Goal: Use online tool/utility: Utilize a website feature to perform a specific function

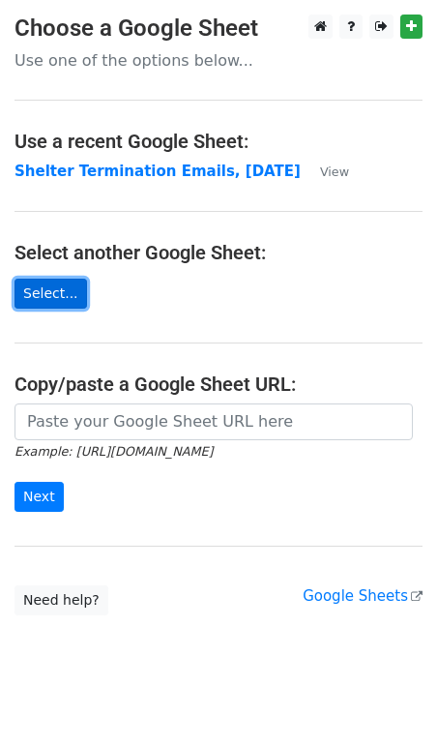
click at [54, 294] on link "Select..." at bounding box center [51, 294] width 73 height 30
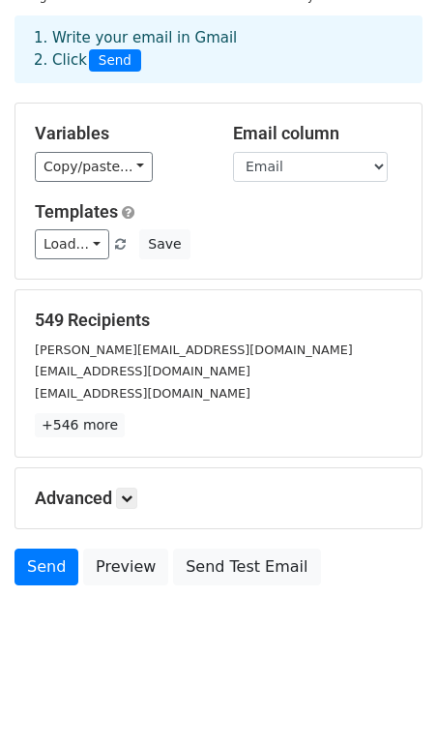
scroll to position [82, 0]
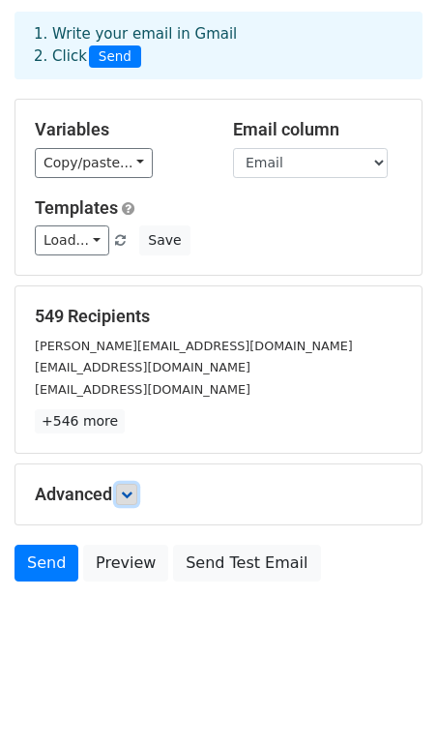
click at [125, 491] on icon at bounding box center [127, 495] width 12 height 12
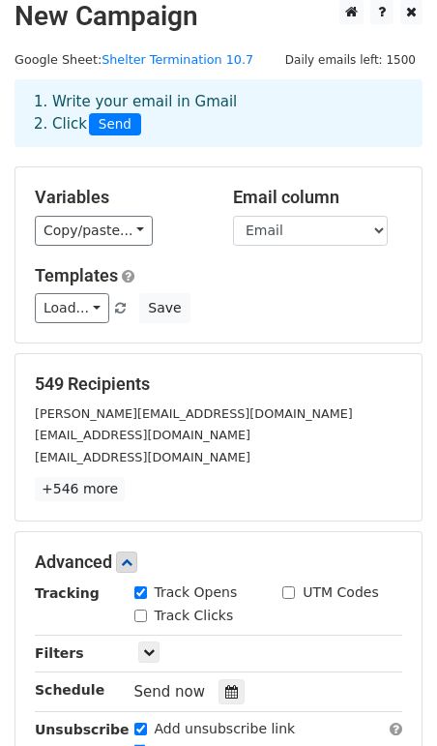
scroll to position [9, 0]
